Goal: Information Seeking & Learning: Understand process/instructions

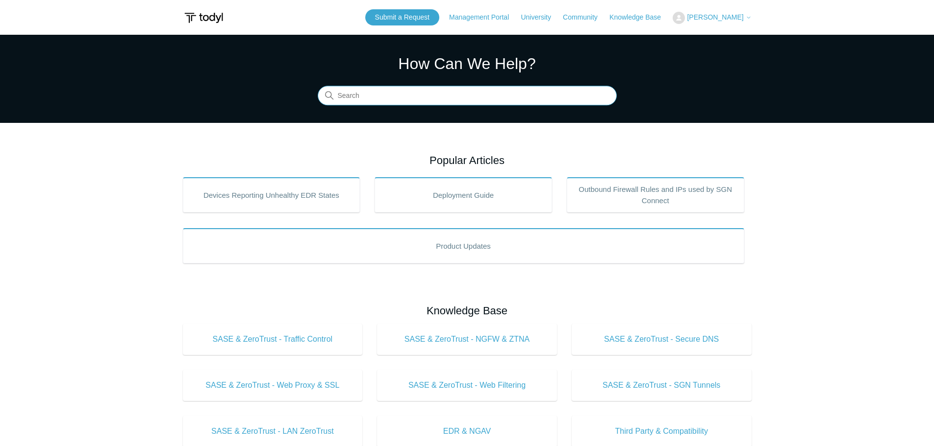
click at [385, 95] on input "Search" at bounding box center [467, 96] width 299 height 20
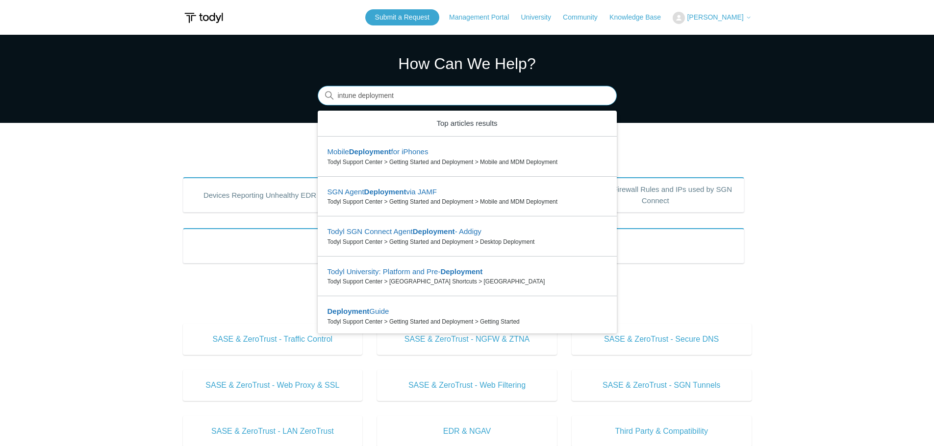
type input "intune deployment"
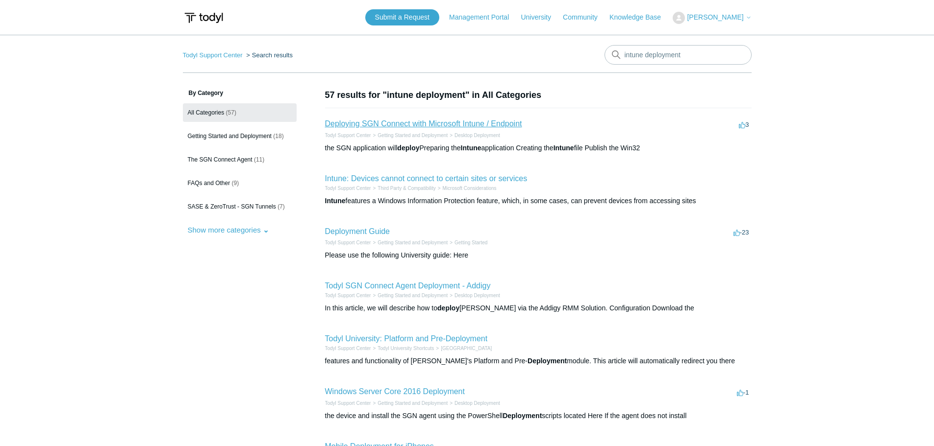
click at [406, 123] on link "Deploying SGN Connect with Microsoft Intune / Endpoint" at bounding box center [423, 124] width 197 height 8
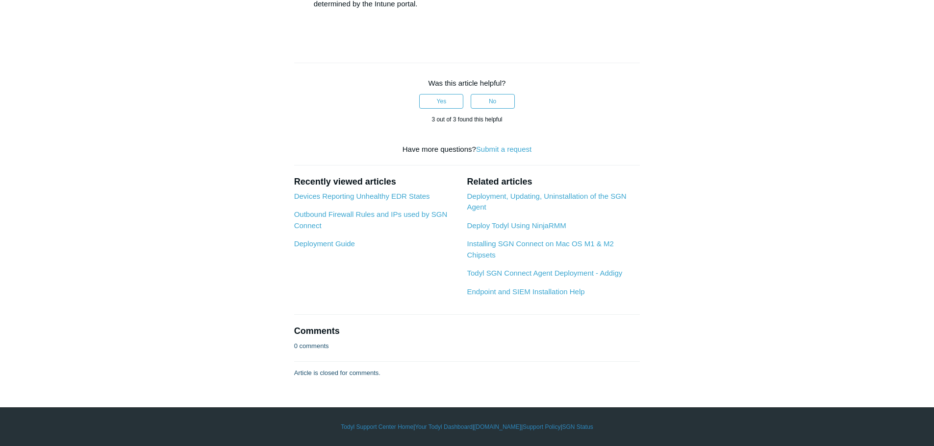
scroll to position [2107, 0]
drag, startPoint x: 393, startPoint y: 270, endPoint x: 557, endPoint y: 271, distance: 164.2
copy li "C:\Program Files\SGN Connect\uninstall.exe /silent"
drag, startPoint x: 383, startPoint y: 260, endPoint x: 634, endPoint y: 260, distance: 250.9
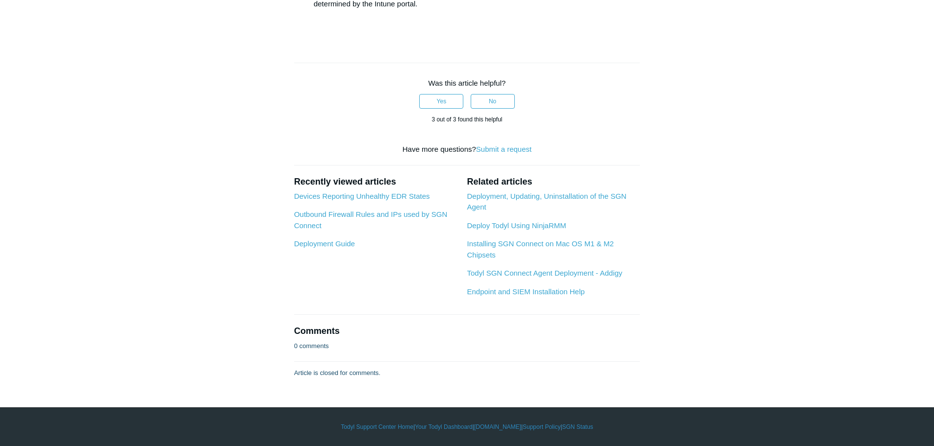
copy li "SGNConnect_5.x.x.exe /silent /deployKey YourTenantDeployKeyGoesHere"
drag, startPoint x: 344, startPoint y: 241, endPoint x: 471, endPoint y: 243, distance: 127.4
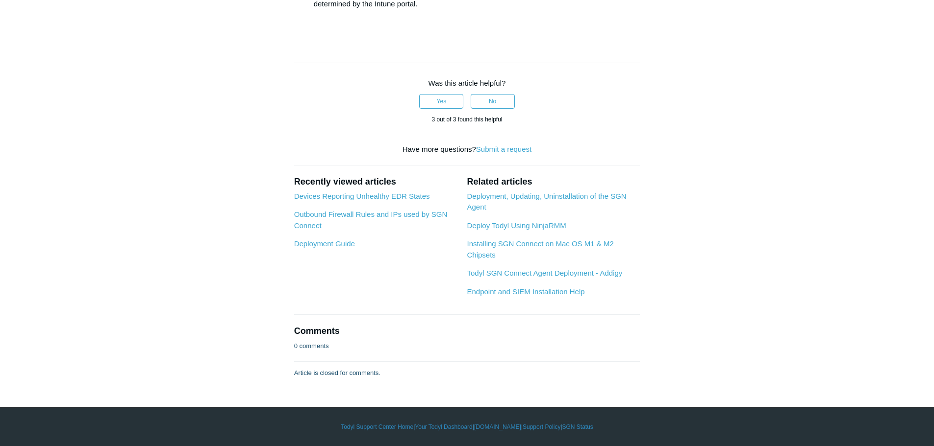
copy li "C:\Program Files\SGN Connect\Current"
drag, startPoint x: 371, startPoint y: 254, endPoint x: 422, endPoint y: 258, distance: 51.6
copy li "sgnconnect.exe"
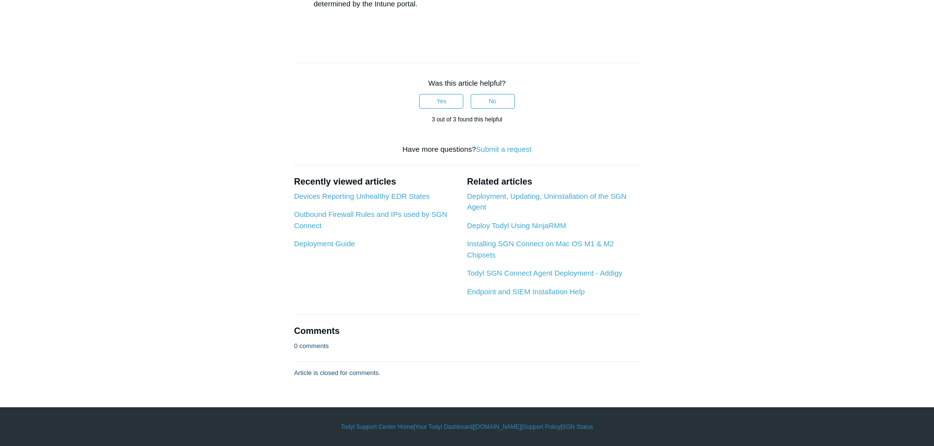
scroll to position [2744, 0]
